Goal: Task Accomplishment & Management: Use online tool/utility

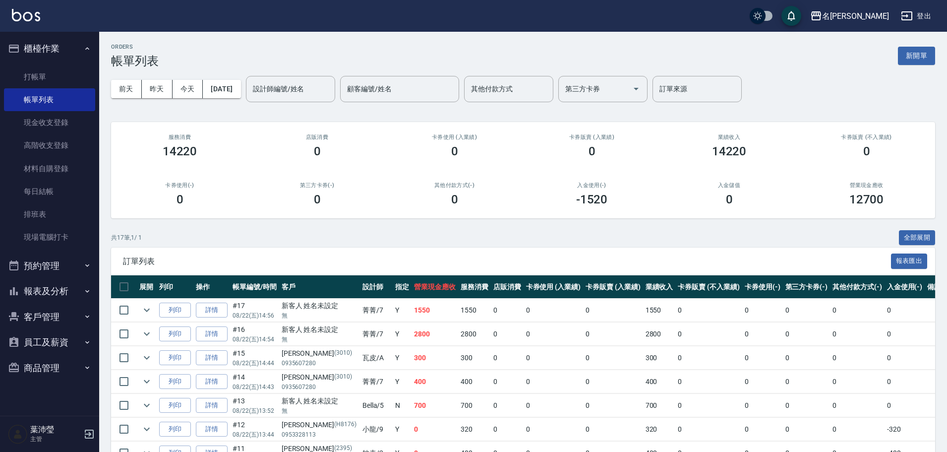
drag, startPoint x: 17, startPoint y: 105, endPoint x: 0, endPoint y: 123, distance: 25.3
click at [16, 106] on link "帳單列表" at bounding box center [49, 99] width 91 height 23
click at [43, 78] on link "打帳單" at bounding box center [49, 76] width 91 height 23
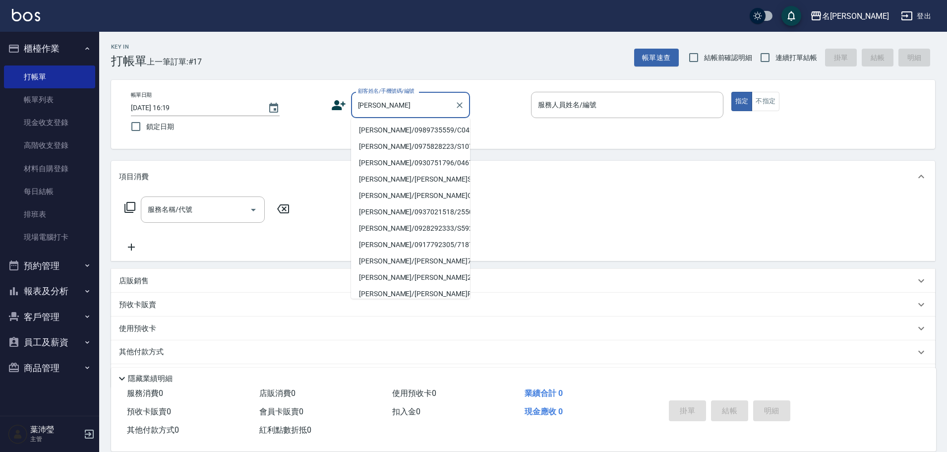
click at [373, 129] on li "[PERSON_NAME]/0989735559/C0421" at bounding box center [410, 130] width 119 height 16
type input "[PERSON_NAME]/0989735559/C0421"
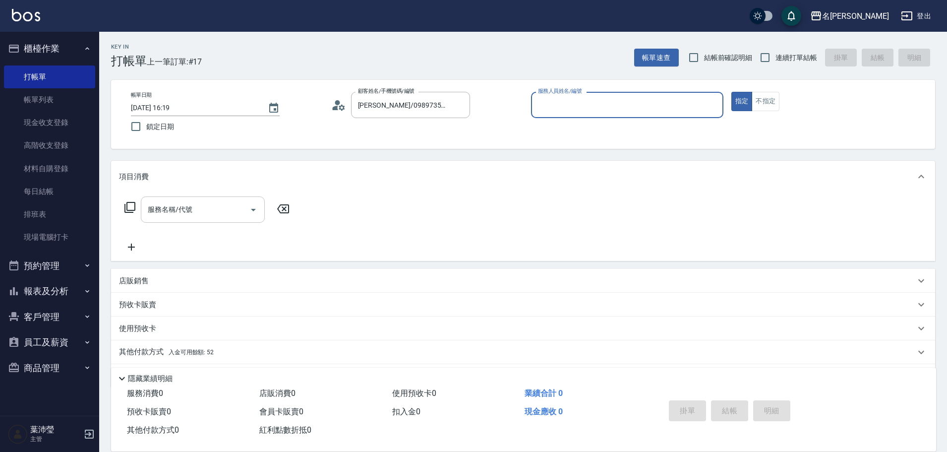
click at [216, 214] on input "服務名稱/代號" at bounding box center [195, 209] width 100 height 17
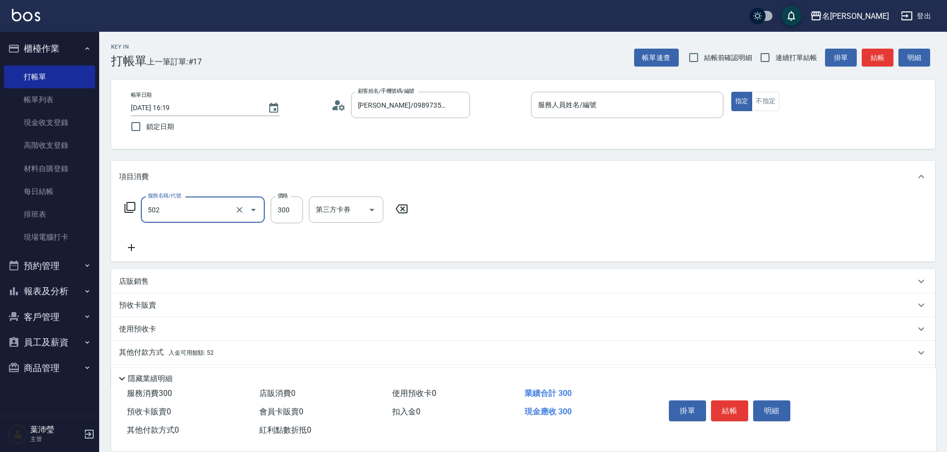
type input "洗髮(502)"
click at [585, 111] on input "5" at bounding box center [627, 104] width 183 height 17
type input "Bella-5"
type button "true"
click at [873, 59] on button "結帳" at bounding box center [878, 58] width 32 height 18
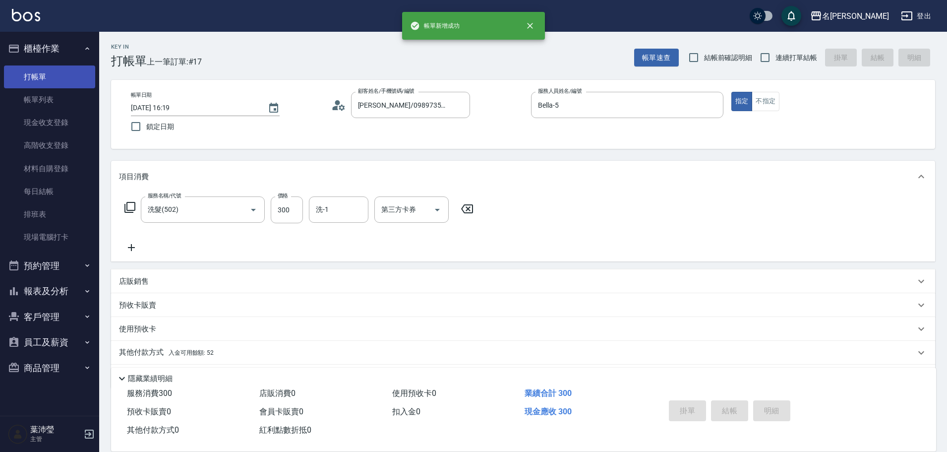
click at [73, 77] on link "打帳單" at bounding box center [49, 76] width 91 height 23
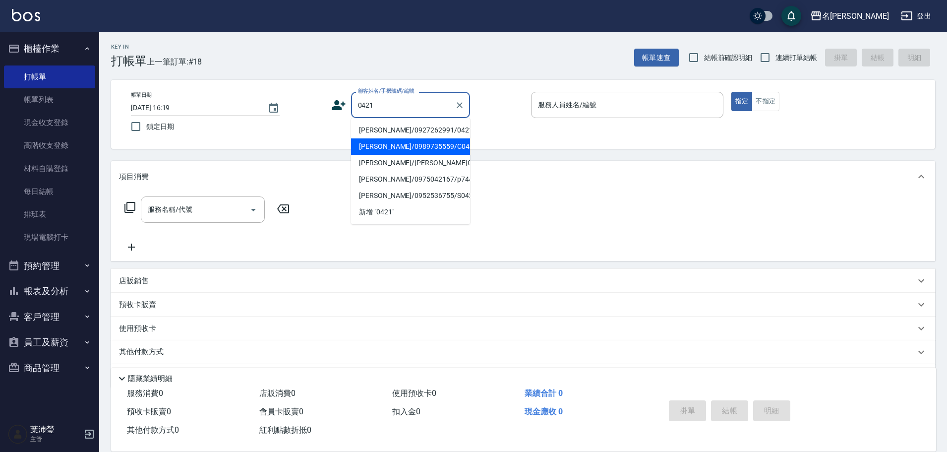
click at [370, 144] on li "[PERSON_NAME]/0989735559/C0421" at bounding box center [410, 146] width 119 height 16
type input "[PERSON_NAME]/0989735559/C0421"
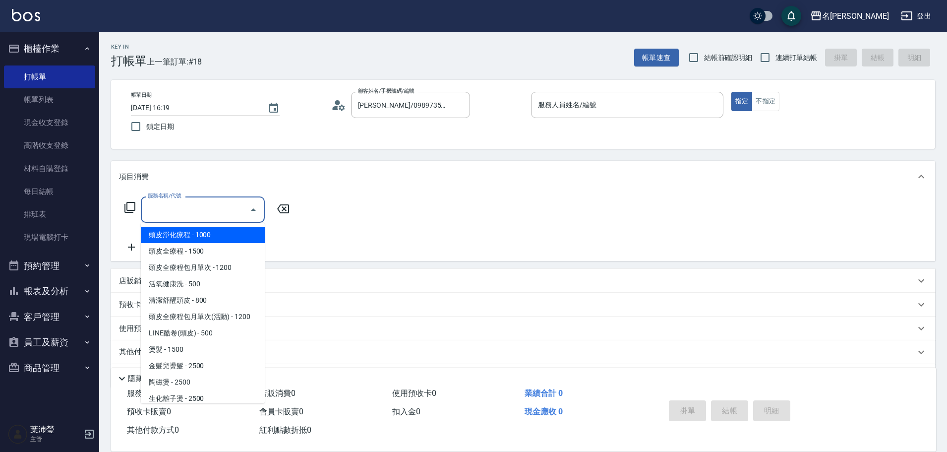
click at [207, 204] on input "服務名稱/代號" at bounding box center [195, 209] width 100 height 17
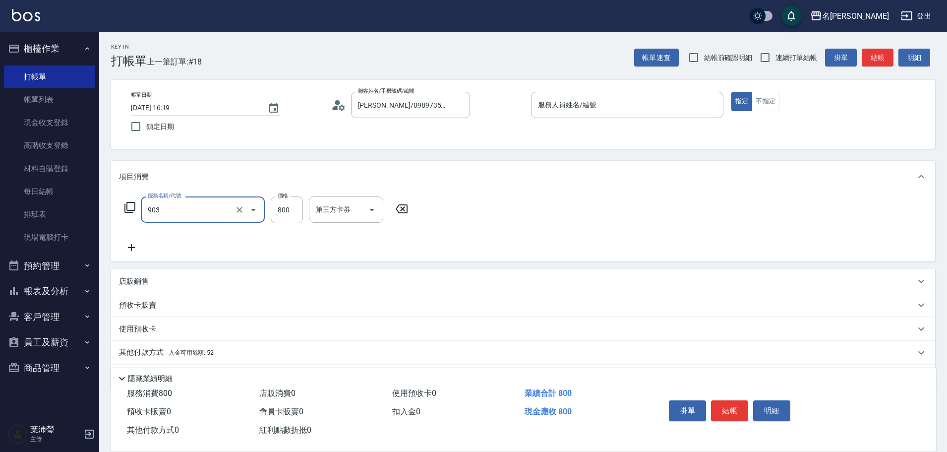
type input "修手+腳(903)"
click at [552, 110] on input "服務人員姓名/編號" at bounding box center [627, 104] width 183 height 17
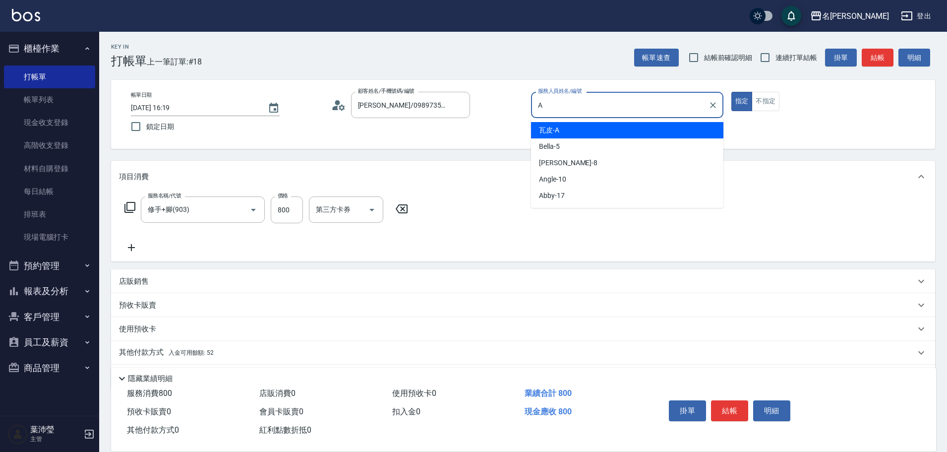
type input "瓦皮-A"
type button "true"
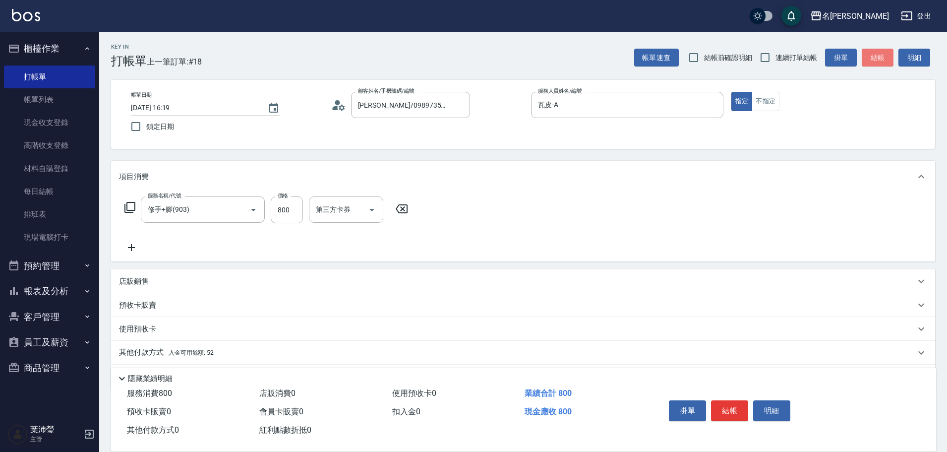
click at [876, 55] on button "結帳" at bounding box center [878, 58] width 32 height 18
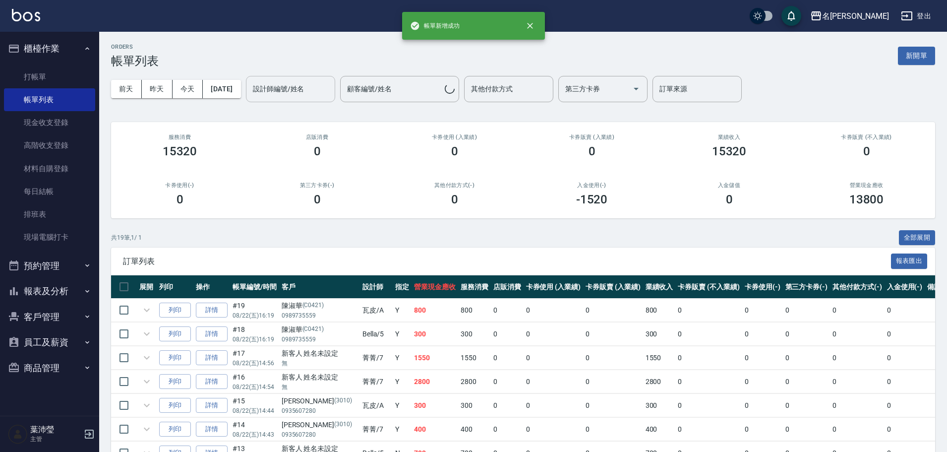
click at [302, 93] on input "設計師編號/姓名" at bounding box center [290, 88] width 80 height 17
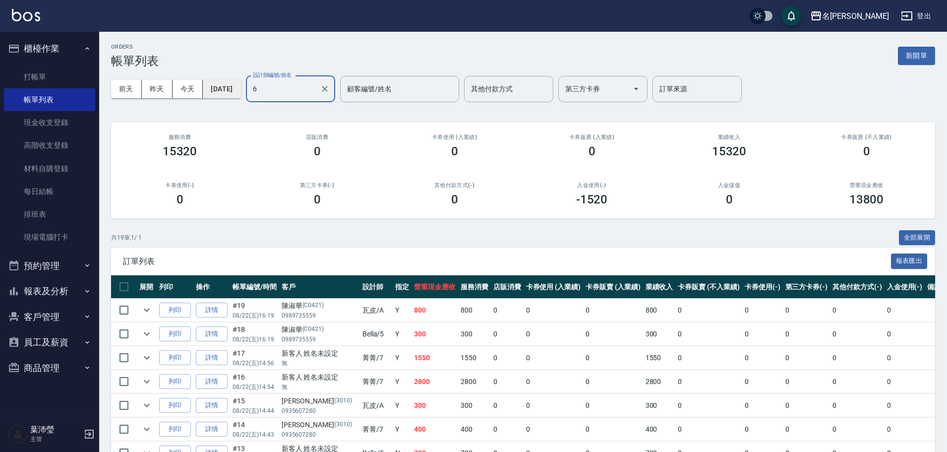
drag, startPoint x: 302, startPoint y: 93, endPoint x: 243, endPoint y: 93, distance: 59.0
click at [243, 93] on div "[DATE] [DATE] [DATE] [DATE] 設計師編號/姓名 6 設計師編號/姓名 顧客編號/姓名 顧客編號/姓名 其他付款方式 其他付款方式 第…" at bounding box center [523, 89] width 824 height 42
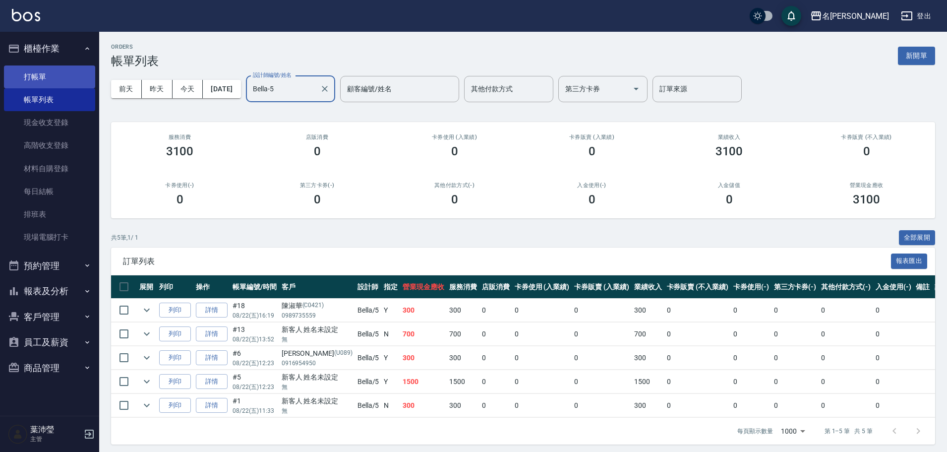
type input "Bella-5"
click at [62, 85] on link "打帳單" at bounding box center [49, 76] width 91 height 23
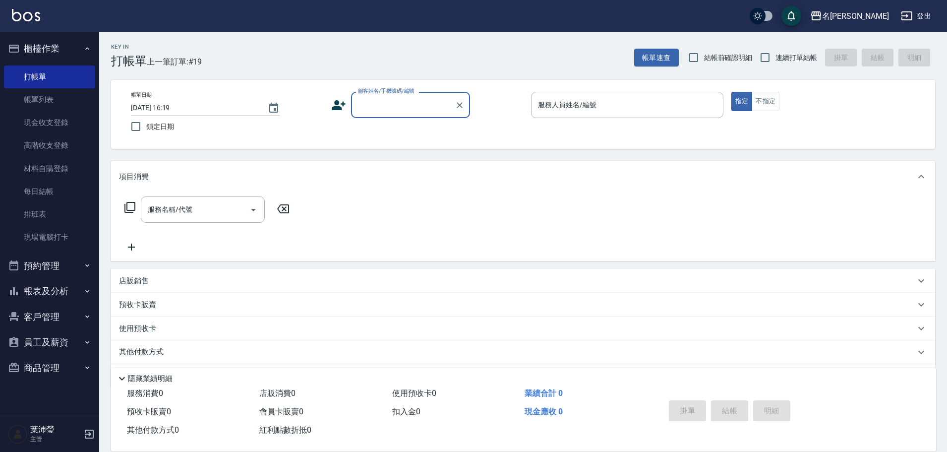
click at [407, 86] on div "帳單日期 [DATE] 16:19 鎖定日期 顧客姓名/手機號碼/編號 顧客姓名/手機號碼/編號 服務人員姓名/編號 服務人員姓名/編號 指定 不指定" at bounding box center [523, 114] width 824 height 69
click at [404, 95] on div "顧客姓名/手機號碼/編號" at bounding box center [410, 105] width 119 height 26
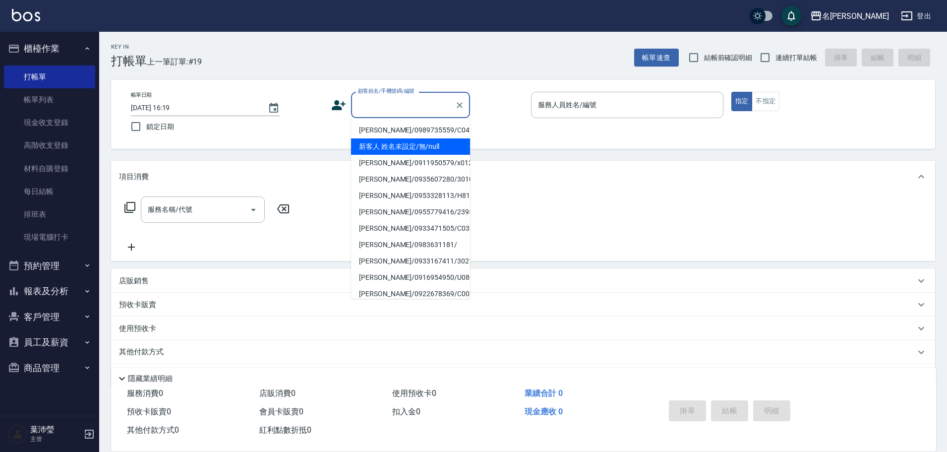
click at [405, 139] on li "新客人 姓名未設定/無/null" at bounding box center [410, 146] width 119 height 16
type input "新客人 姓名未設定/無/null"
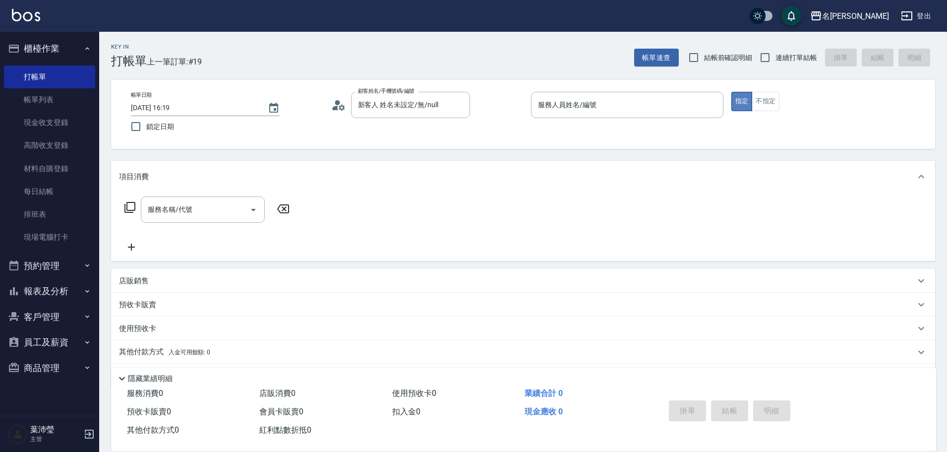
click at [749, 104] on button "指定" at bounding box center [741, 101] width 21 height 19
click at [689, 114] on div "服務人員姓名/編號 服務人員姓名/編號" at bounding box center [627, 110] width 192 height 37
click at [756, 107] on button "不指定" at bounding box center [766, 101] width 28 height 19
click at [716, 110] on input "服務人員姓名/編號" at bounding box center [627, 104] width 183 height 17
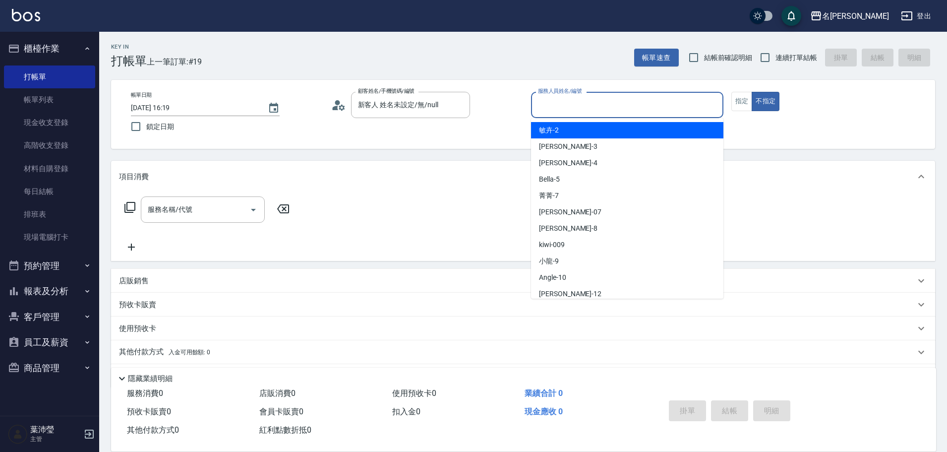
type input "敏卉-2"
type button "false"
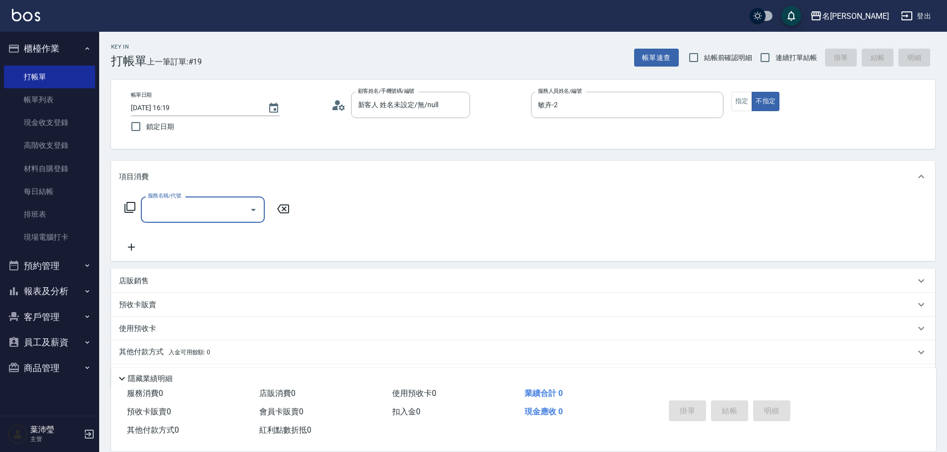
click at [126, 207] on icon at bounding box center [130, 207] width 12 height 12
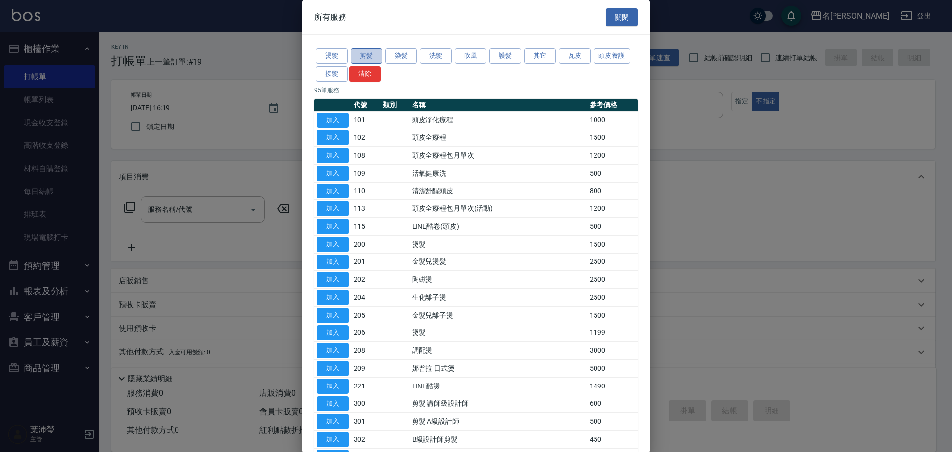
click at [380, 56] on button "剪髮" at bounding box center [367, 55] width 32 height 15
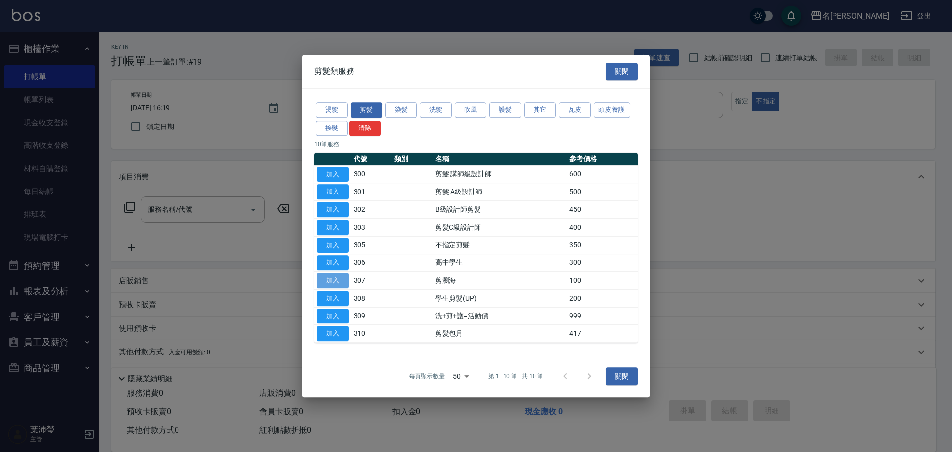
click at [335, 279] on button "加入" at bounding box center [333, 280] width 32 height 15
type input "剪瀏海(307)"
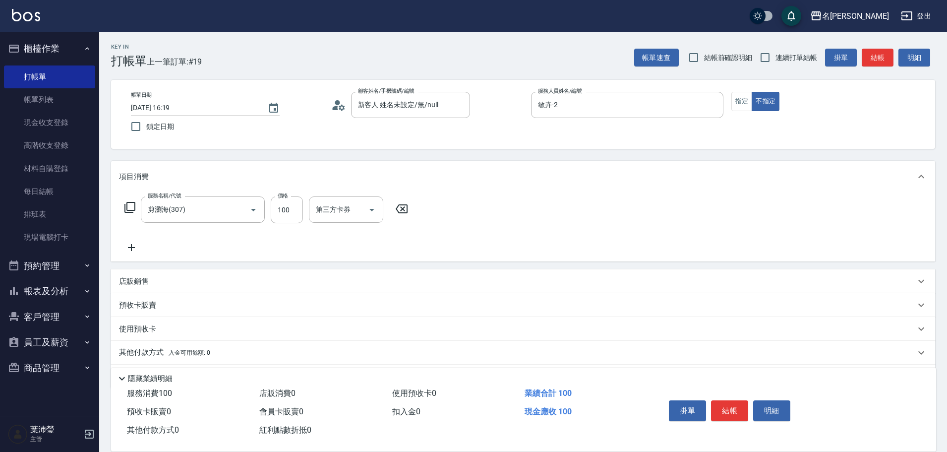
click at [718, 396] on div "掛單 結帳 明細" at bounding box center [729, 411] width 129 height 31
click at [716, 400] on button "結帳" at bounding box center [729, 410] width 37 height 21
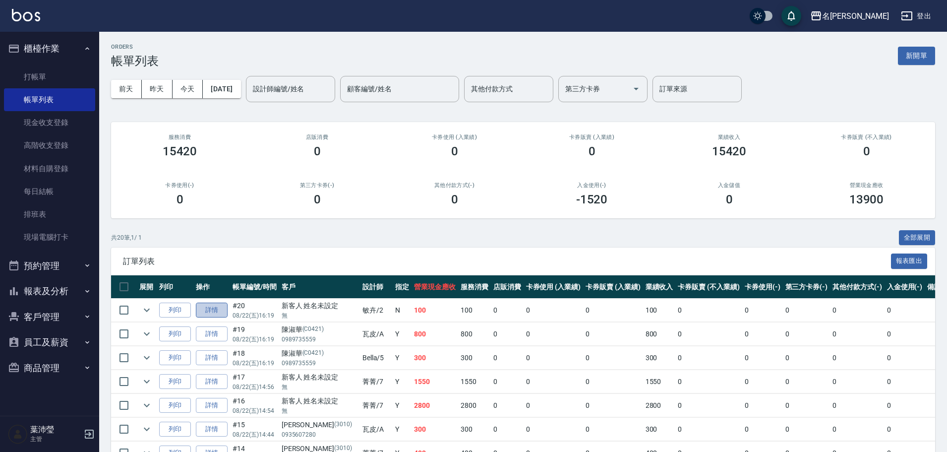
click at [221, 313] on link "詳情" at bounding box center [212, 310] width 32 height 15
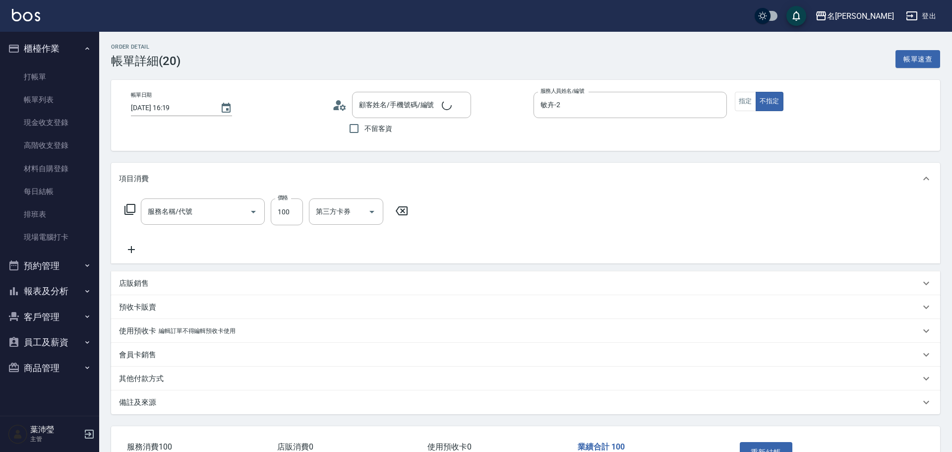
type input "[DATE] 16:19"
type input "敏卉-2"
type input "剪瀏海(307)"
type input "新客人 姓名未設定/無/null"
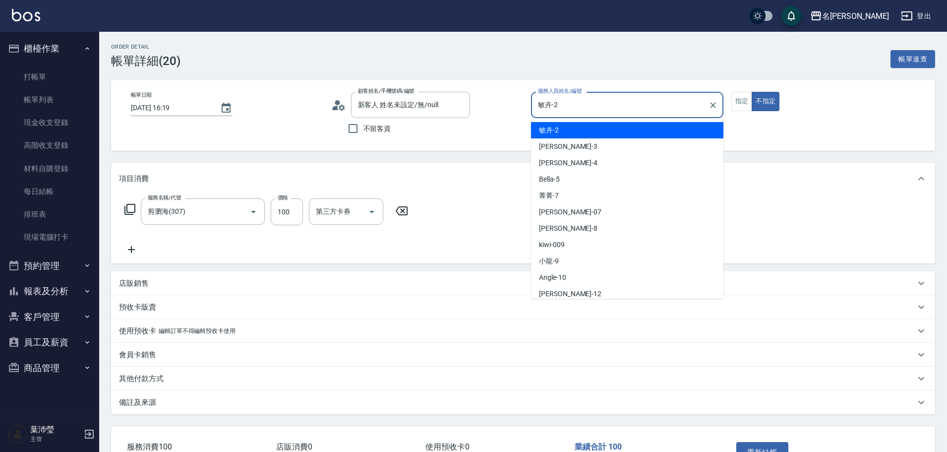
drag, startPoint x: 618, startPoint y: 110, endPoint x: 522, endPoint y: 119, distance: 96.1
click at [522, 119] on div "帳單日期 [DATE] 16:19 顧客姓名/手機號碼/編號 新客人 姓名未設定/無/null 顧客姓名/手機號碼/編號 不留客資 服務人員姓名/編號 敏卉-…" at bounding box center [523, 115] width 800 height 47
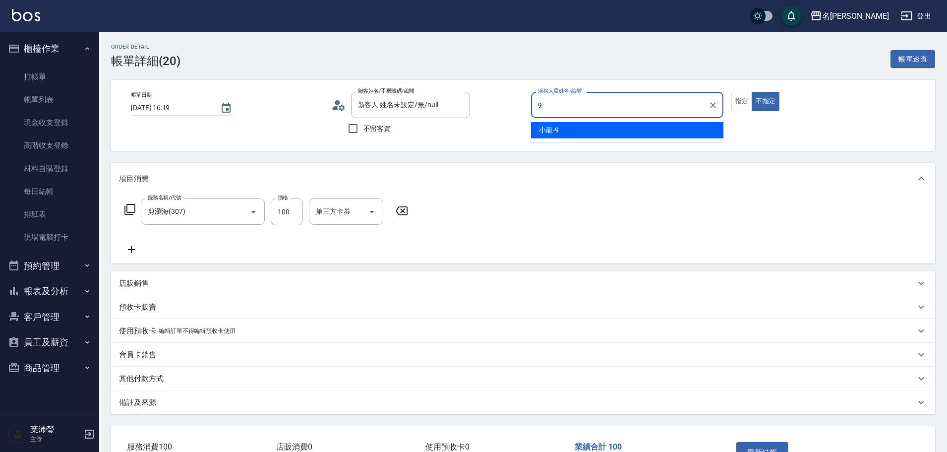
type input "小龍-9"
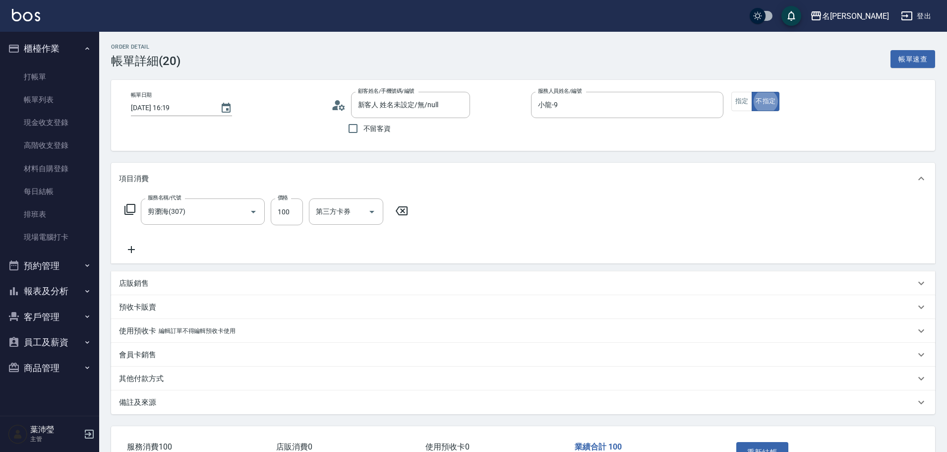
type button "false"
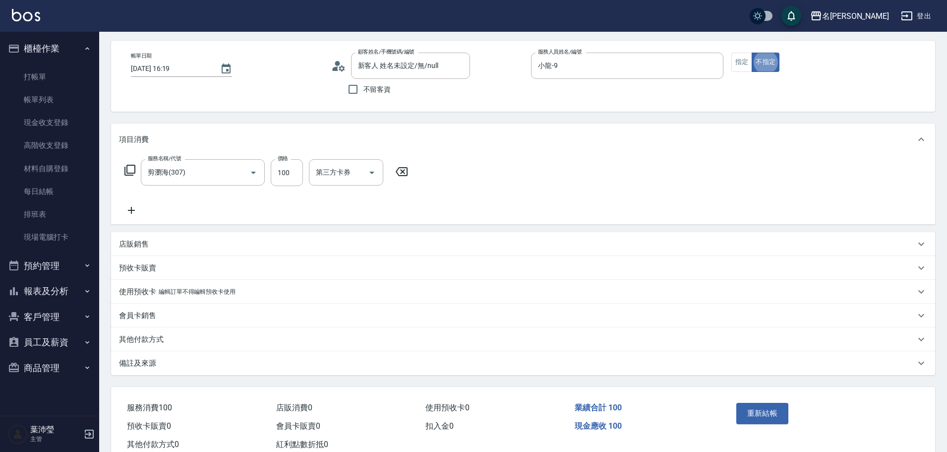
scroll to position [69, 0]
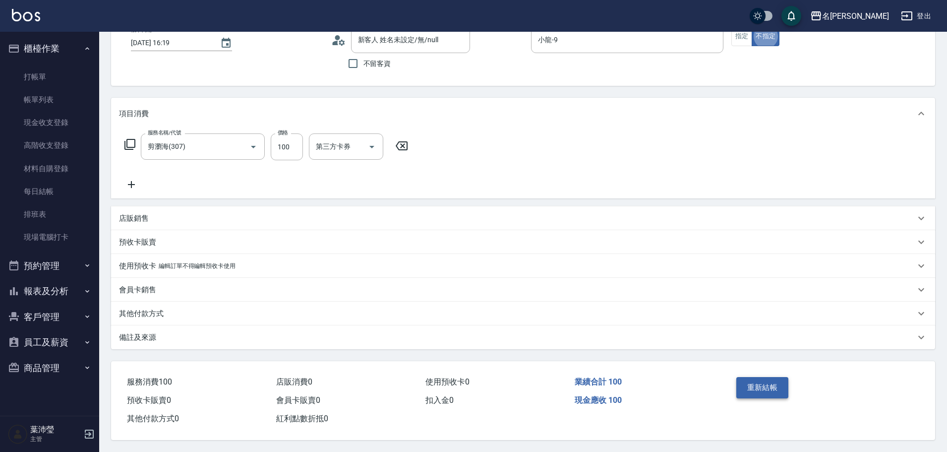
click at [774, 377] on button "重新結帳" at bounding box center [762, 387] width 53 height 21
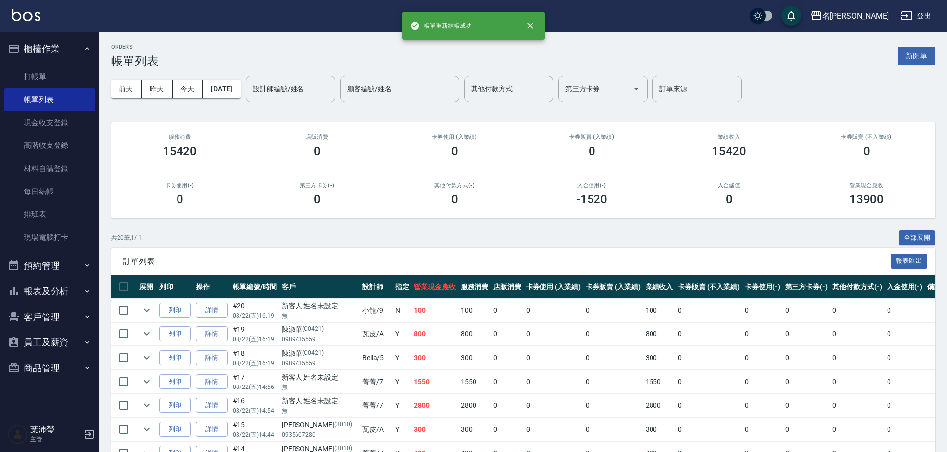
click at [316, 96] on input "設計師編號/姓名" at bounding box center [290, 88] width 80 height 17
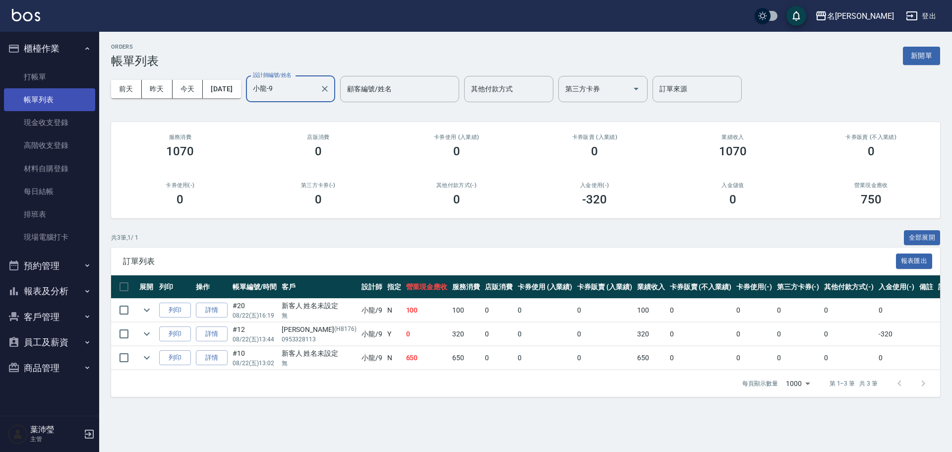
type input "小龍-9"
click at [52, 88] on link "帳單列表" at bounding box center [49, 99] width 91 height 23
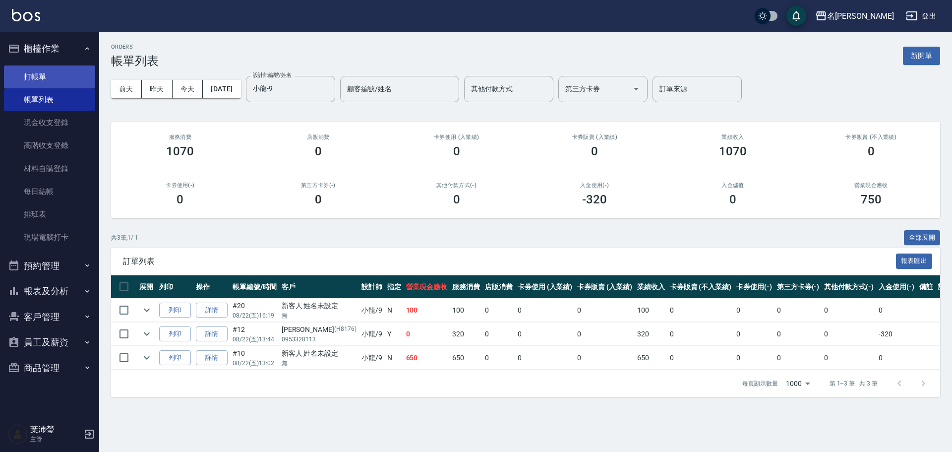
click at [53, 85] on link "打帳單" at bounding box center [49, 76] width 91 height 23
